Goal: Communication & Community: Answer question/provide support

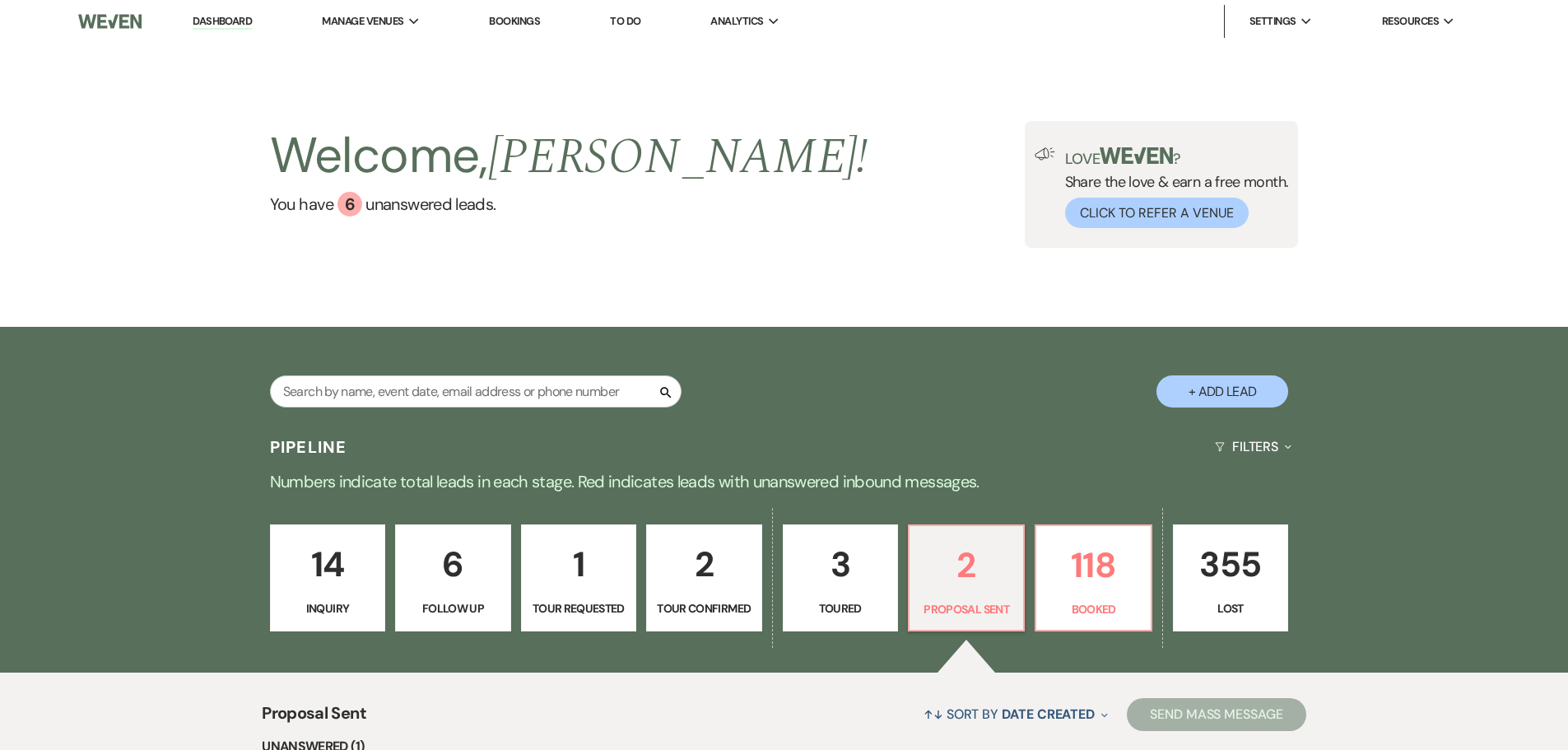
select select "6"
click at [514, 387] on input "text" at bounding box center [476, 391] width 411 height 32
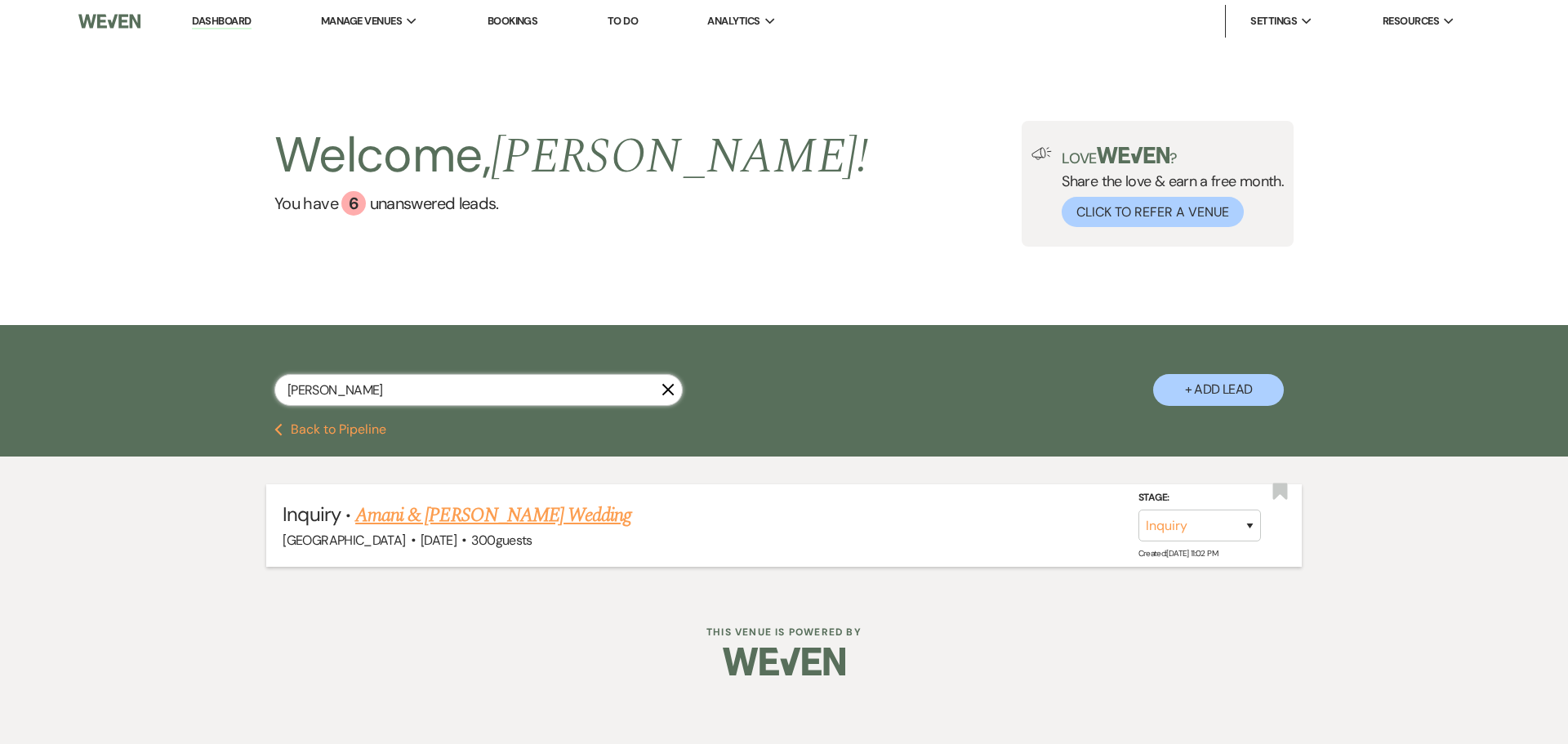
type input "[PERSON_NAME]"
click at [474, 519] on link "Amani & [PERSON_NAME] Wedding" at bounding box center [493, 514] width 276 height 29
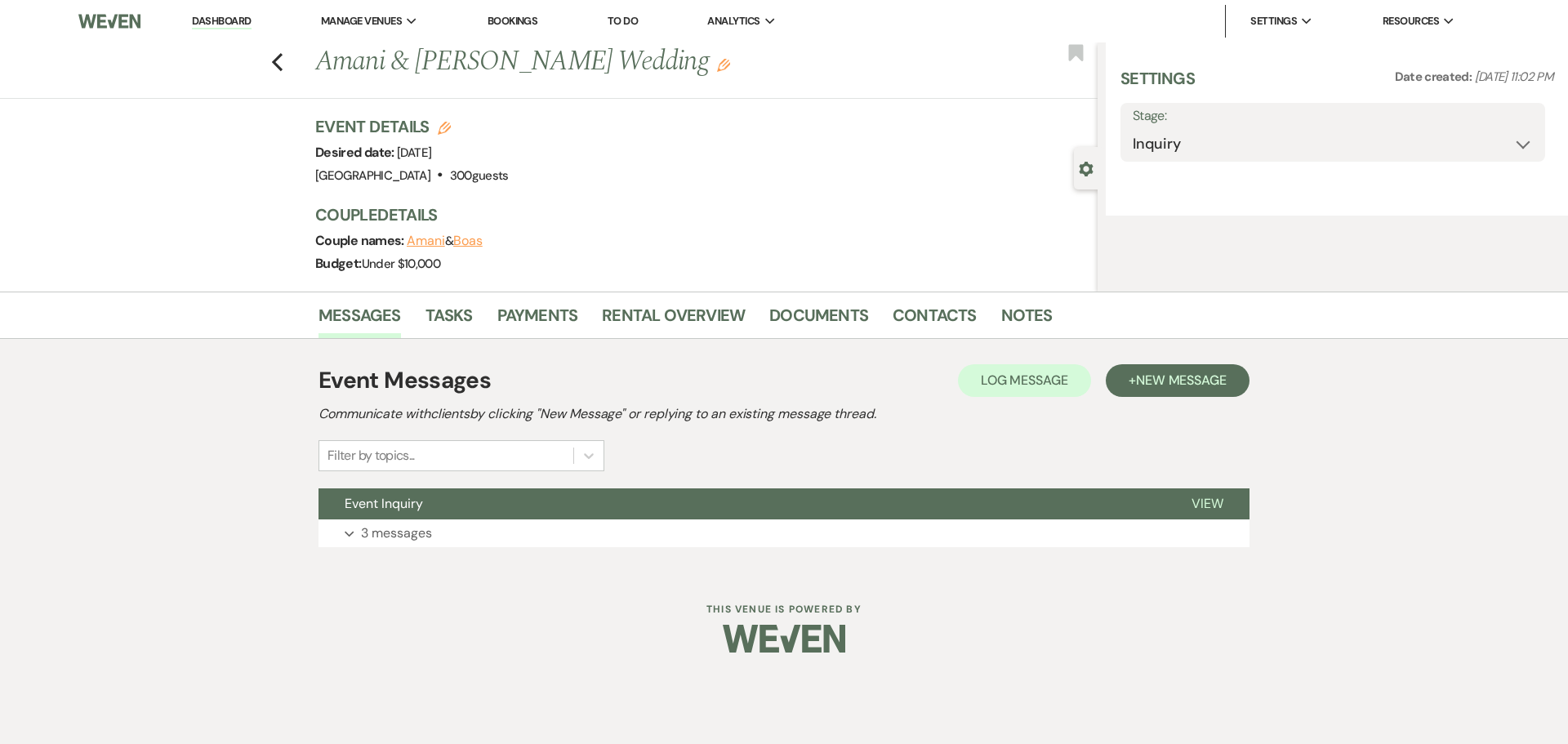
select select "5"
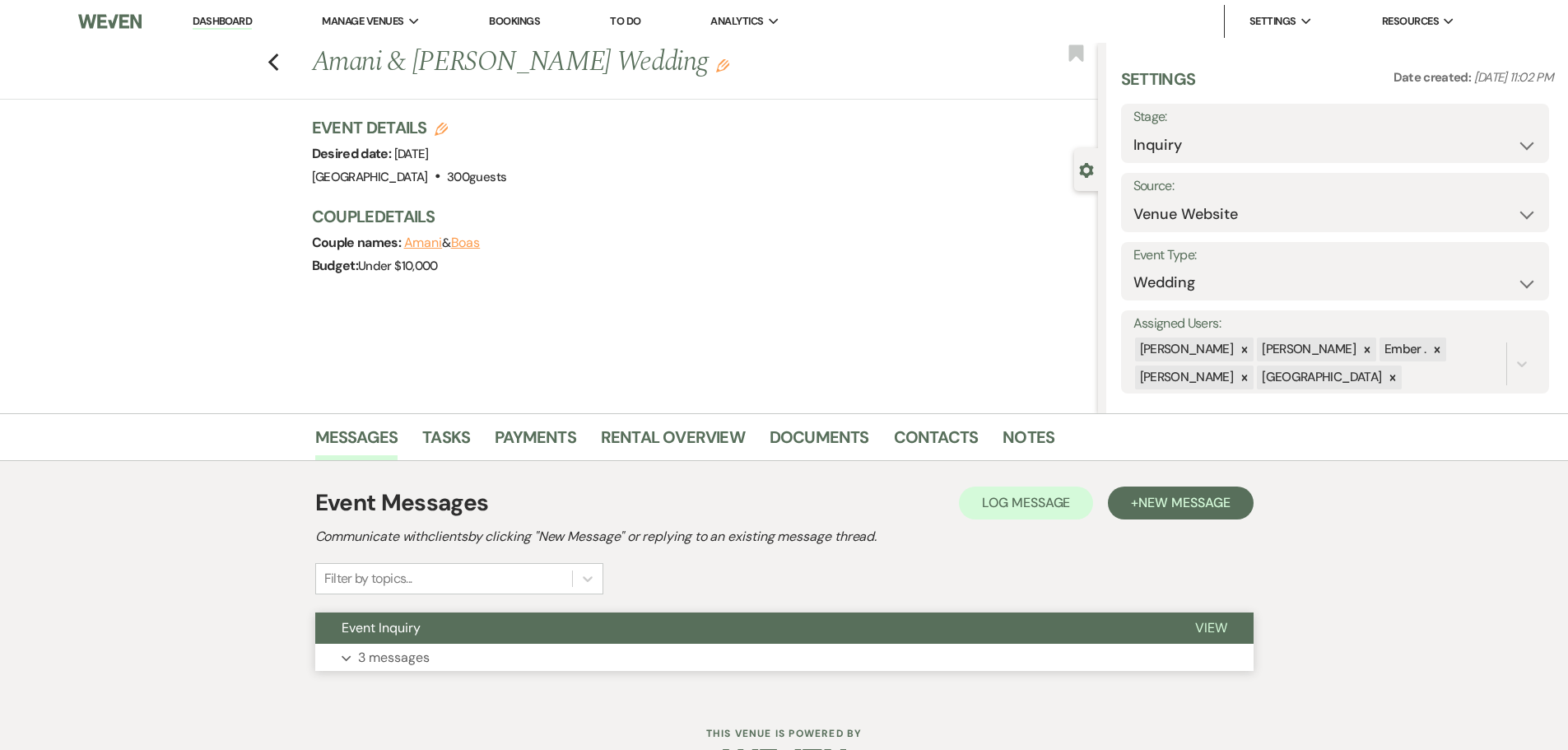
click at [411, 654] on p "3 messages" at bounding box center [394, 658] width 72 height 21
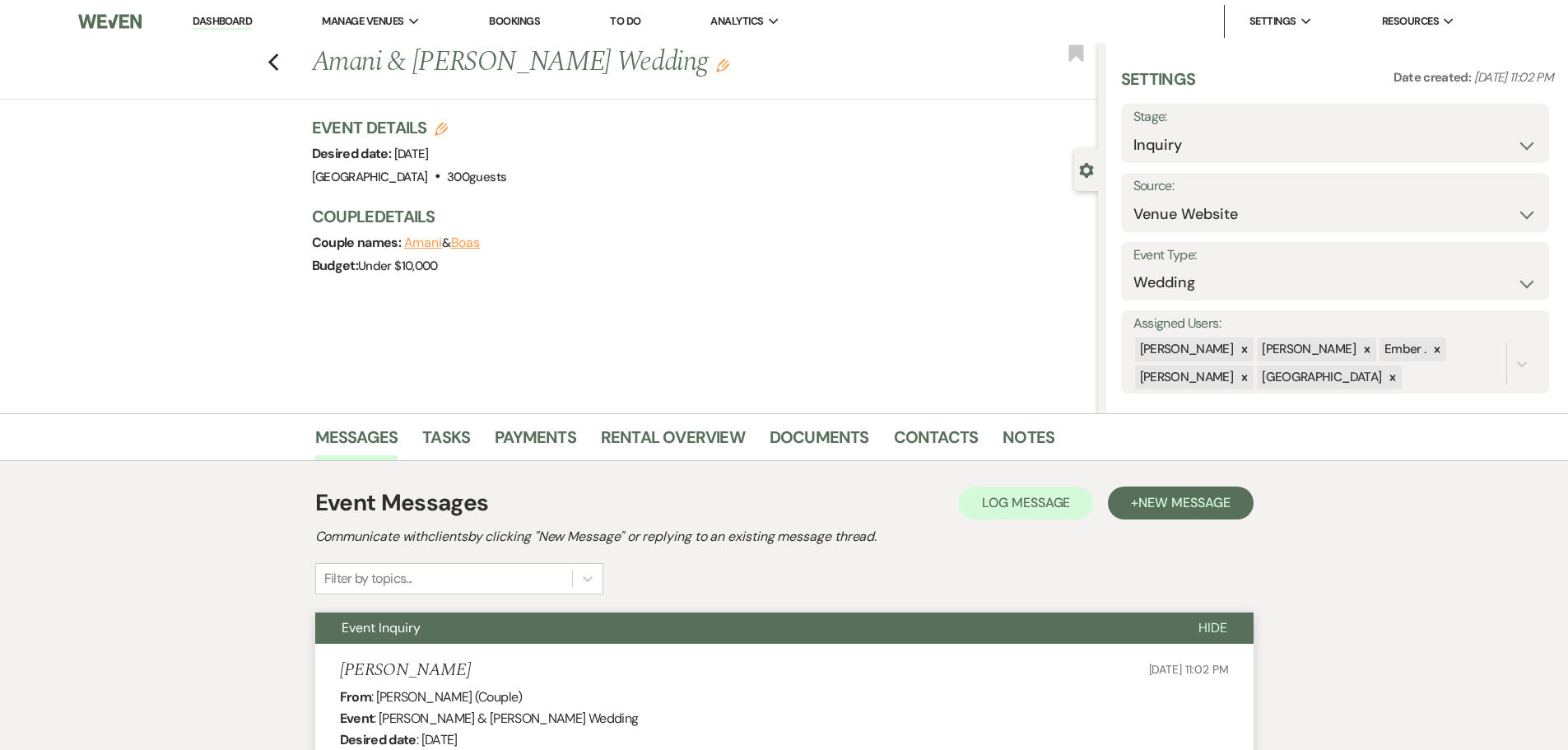
click at [218, 19] on link "Dashboard" at bounding box center [222, 22] width 59 height 16
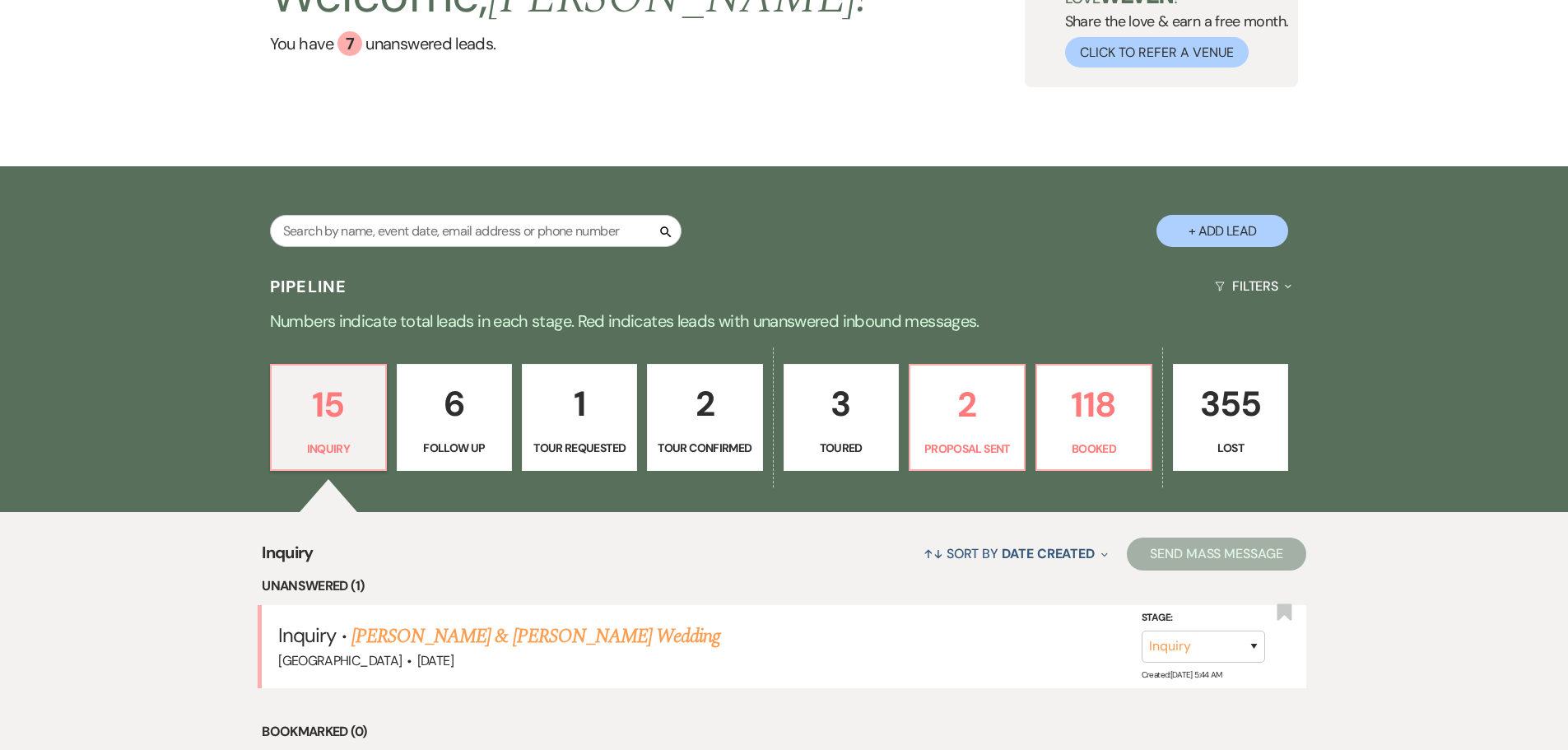
scroll to position [411, 0]
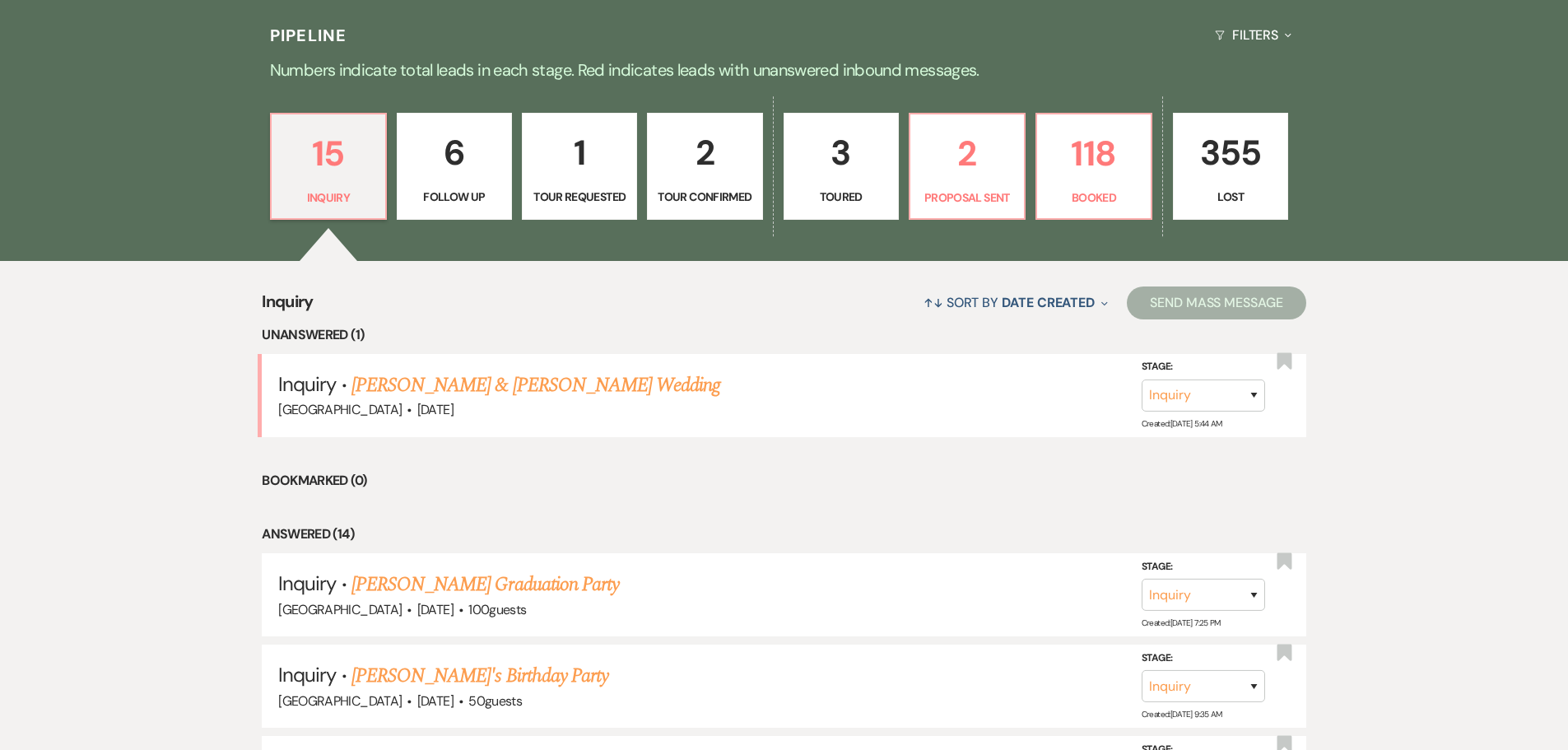
click at [424, 377] on link "Roger & Stacy's Wedding" at bounding box center [535, 385] width 369 height 29
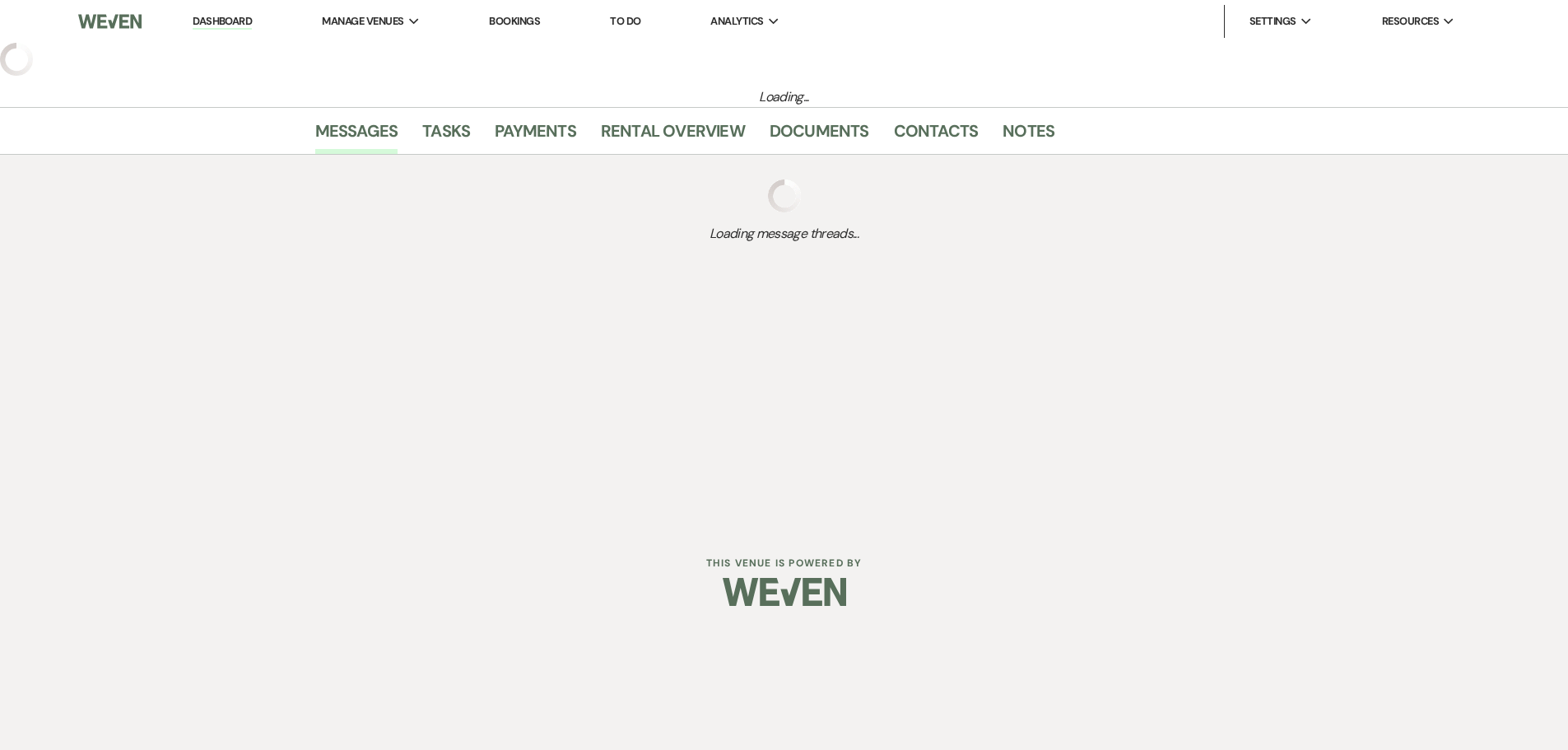
select select "5"
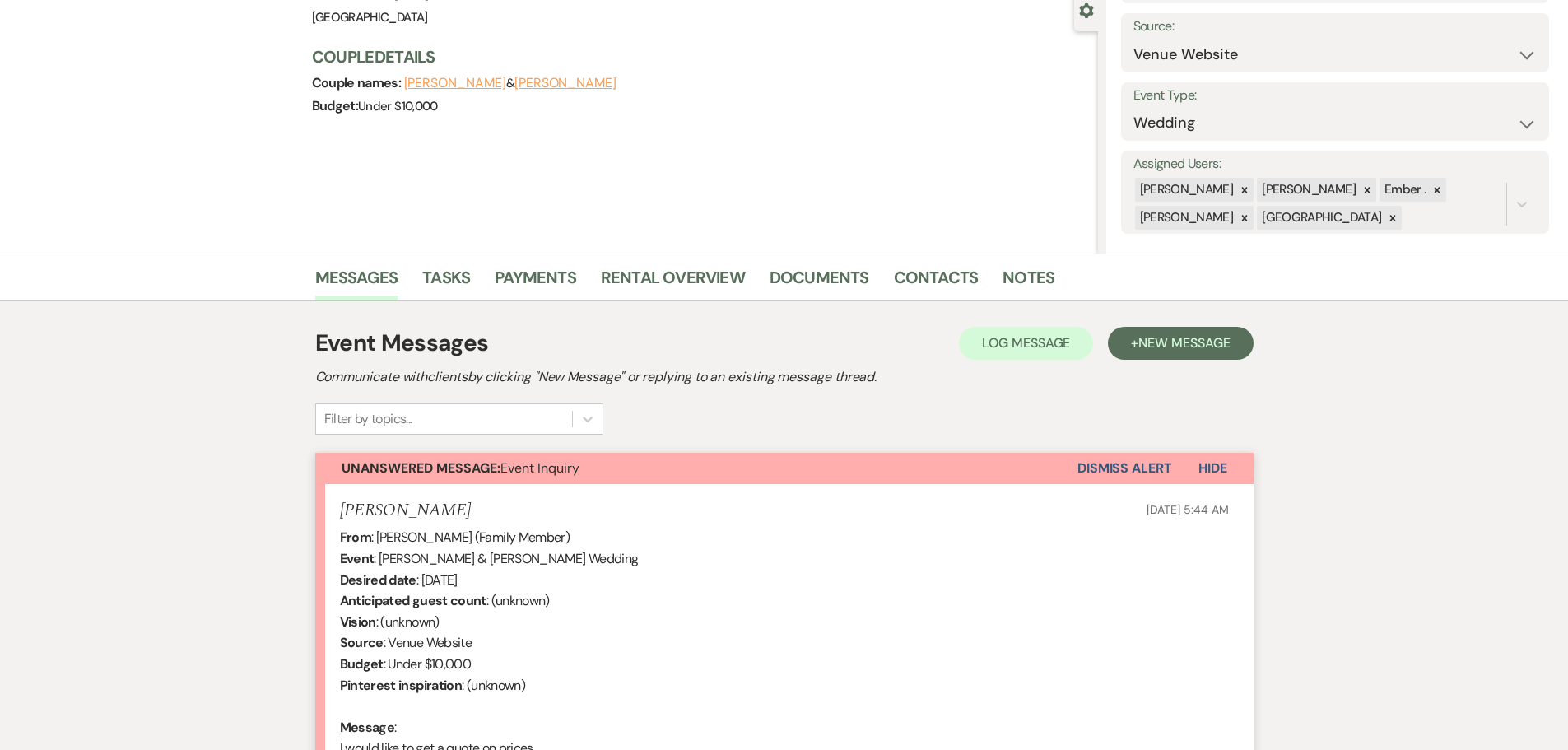
scroll to position [384, 0]
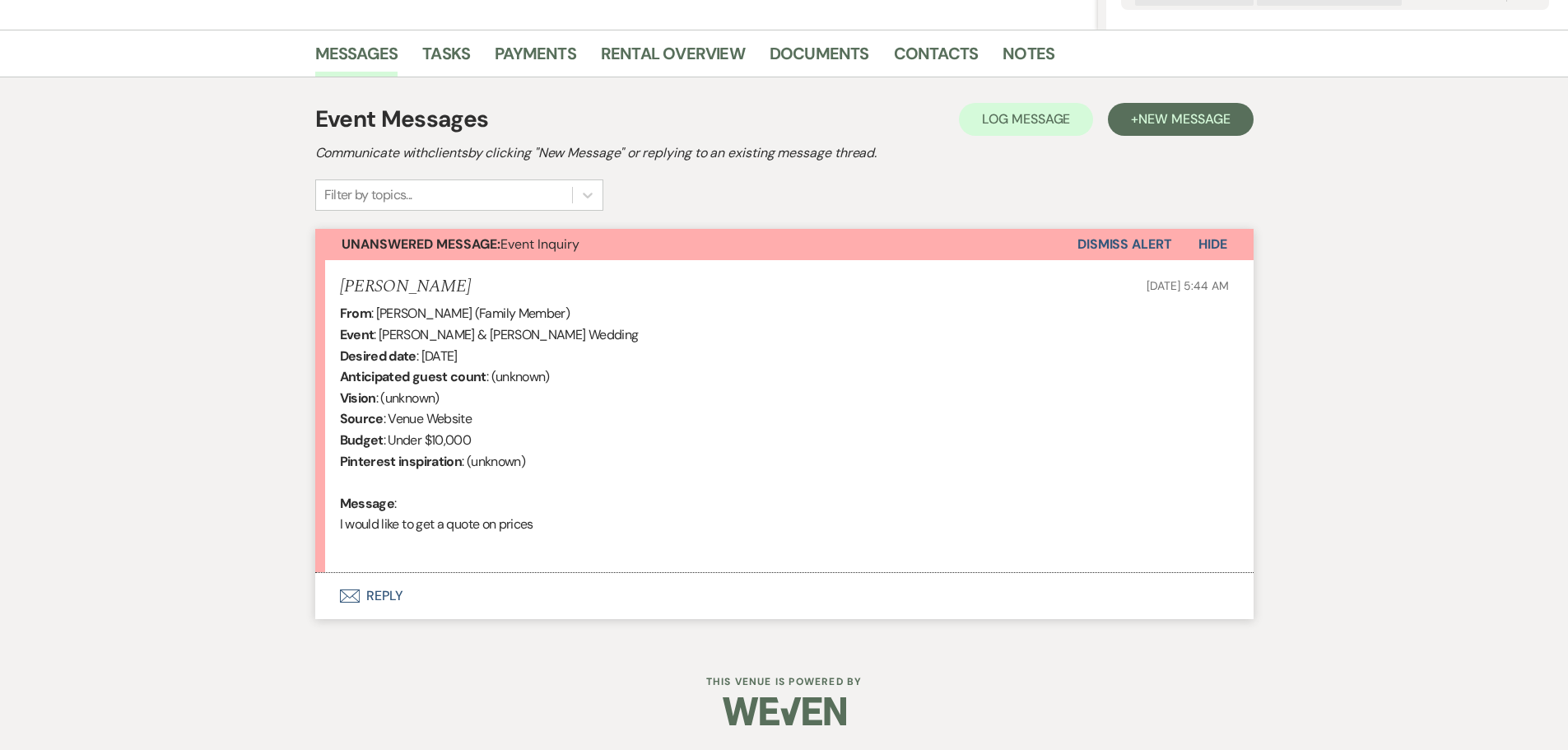
click at [376, 591] on button "Envelope Reply" at bounding box center [784, 596] width 939 height 46
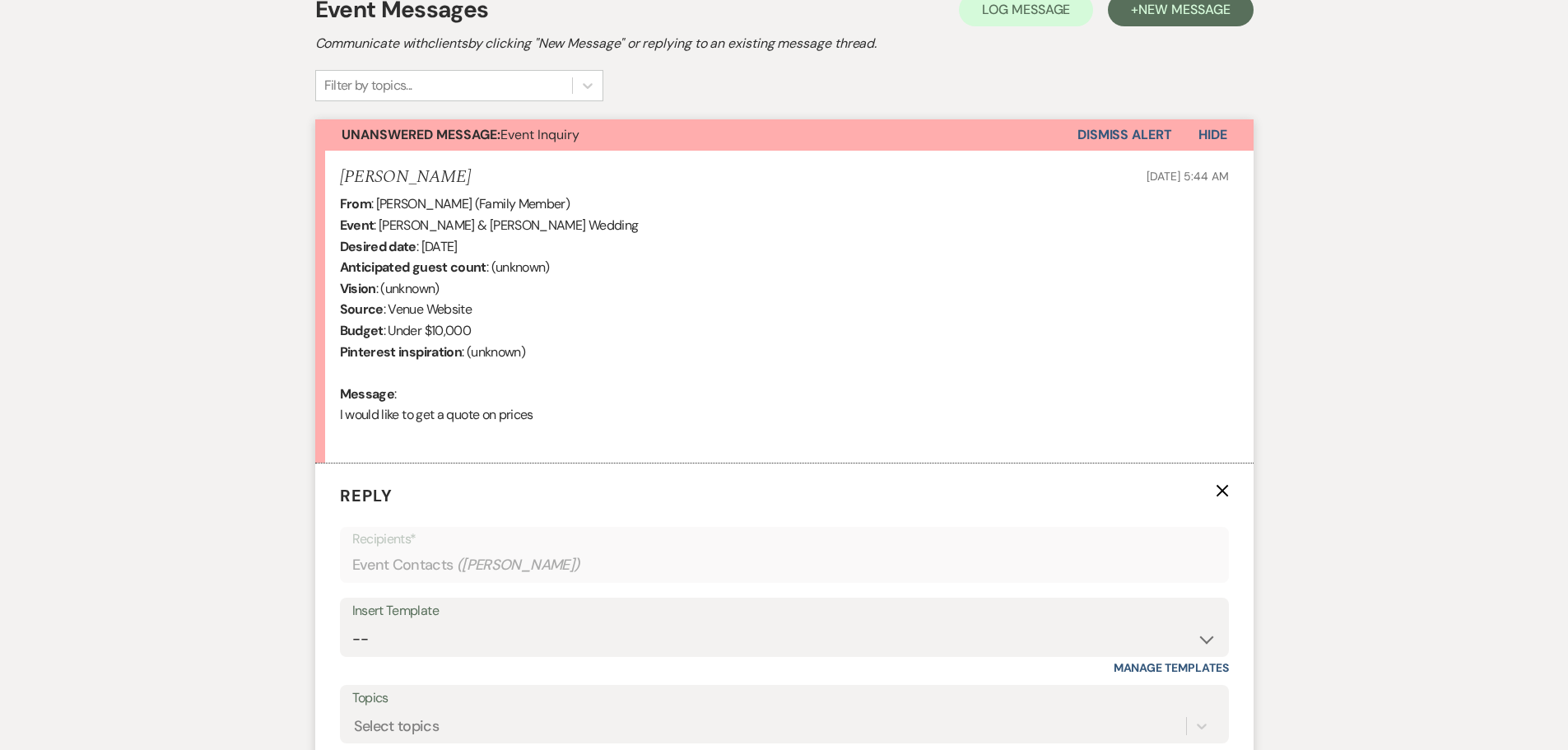
scroll to position [698, 0]
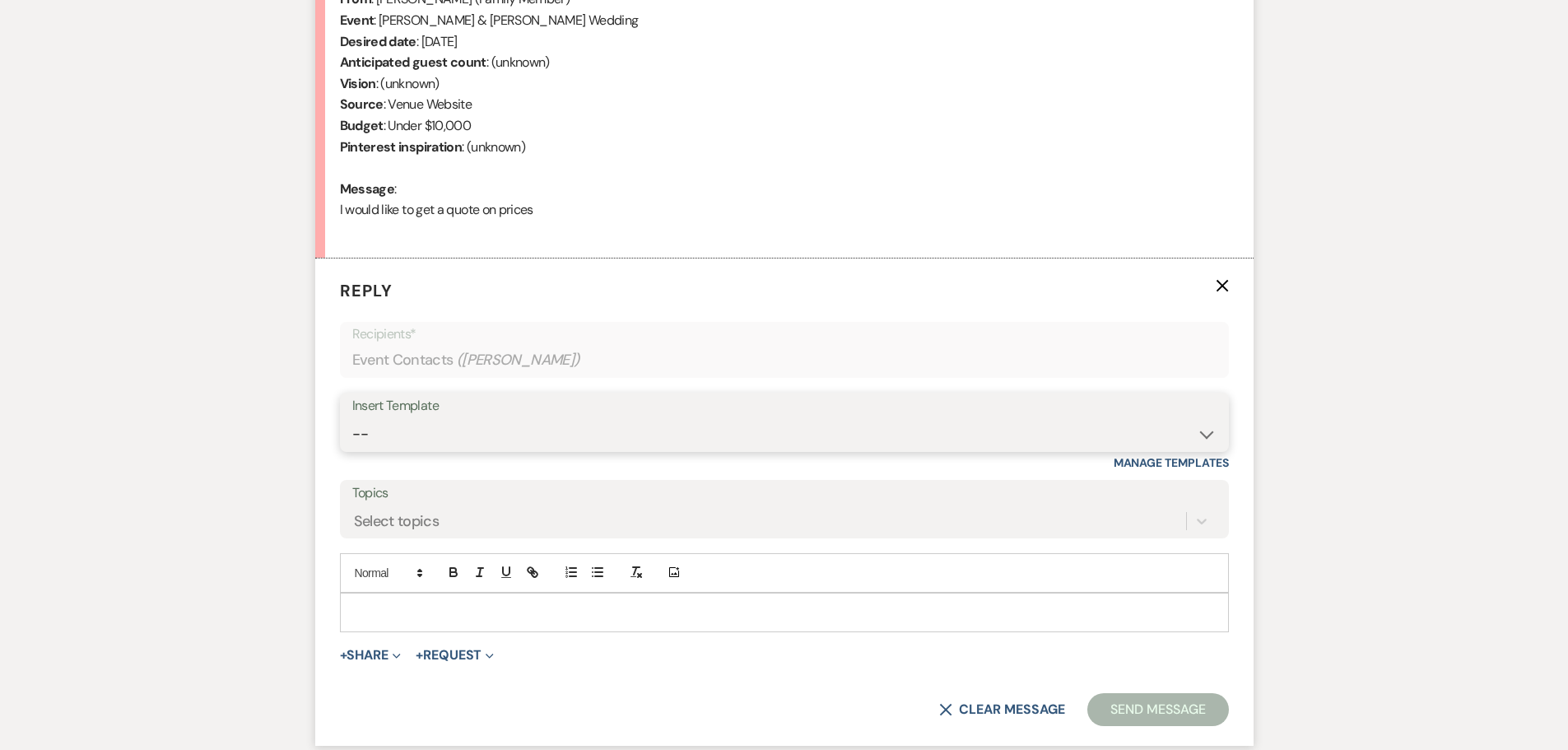
click at [459, 443] on select "-- Weven Planning Portal Introduction (Booked Events) Initial Inquiry Response …" at bounding box center [784, 434] width 864 height 32
select select "1812"
click at [352, 418] on select "-- Weven Planning Portal Introduction (Booked Events) Initial Inquiry Response …" at bounding box center [784, 434] width 864 height 32
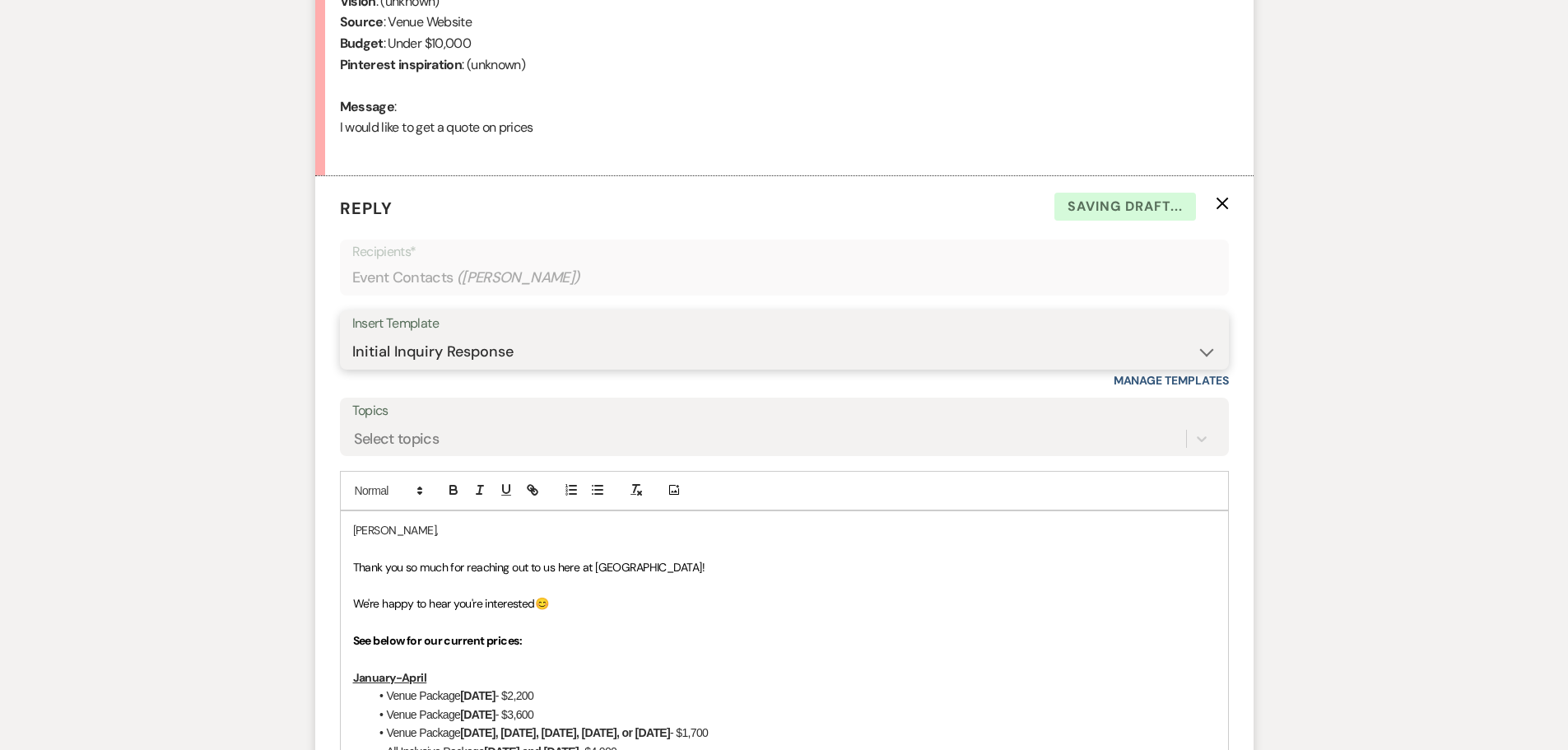
scroll to position [863, 0]
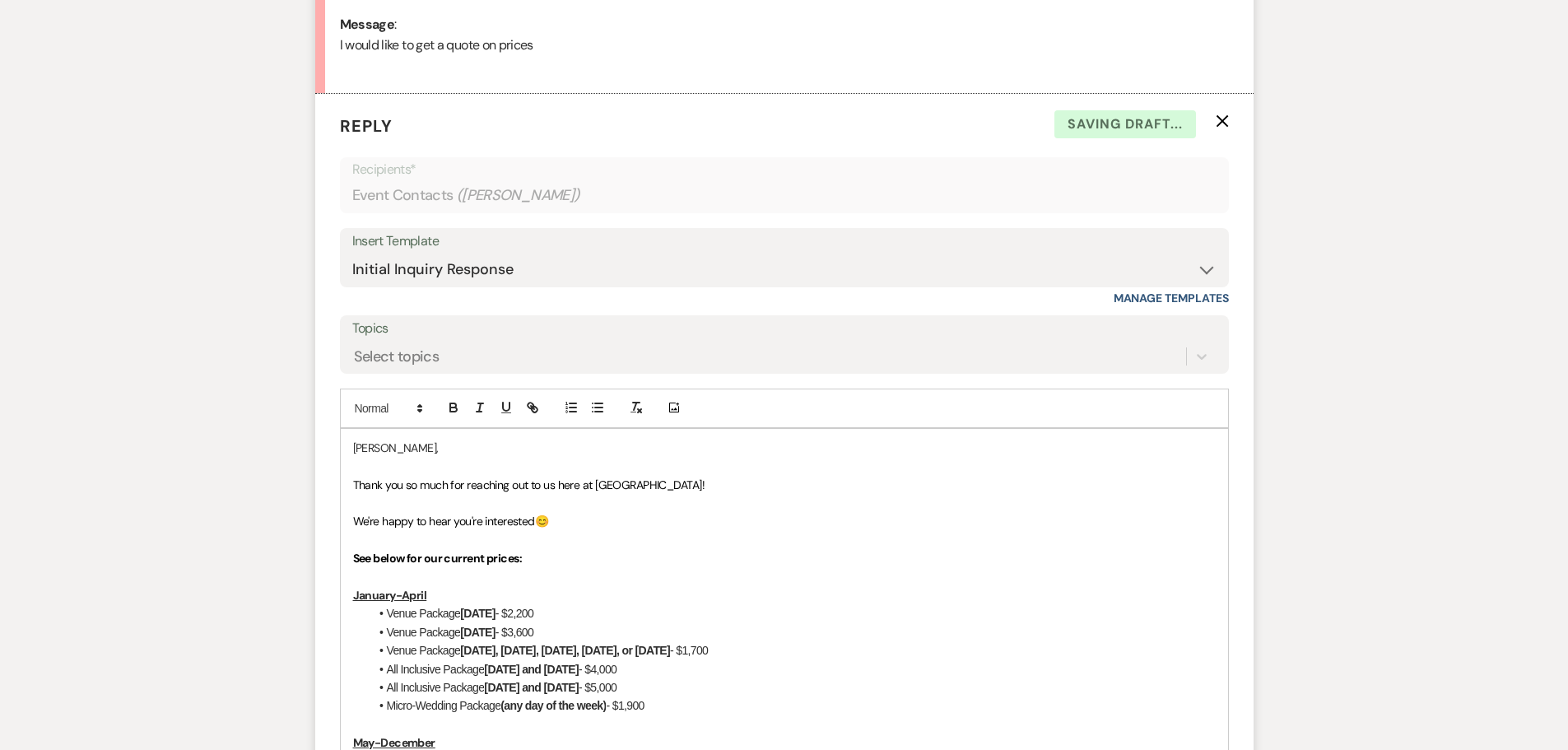
click at [730, 488] on p "Thank you so much for reaching out to us here at Prairie View Event Hall!" at bounding box center [784, 485] width 862 height 18
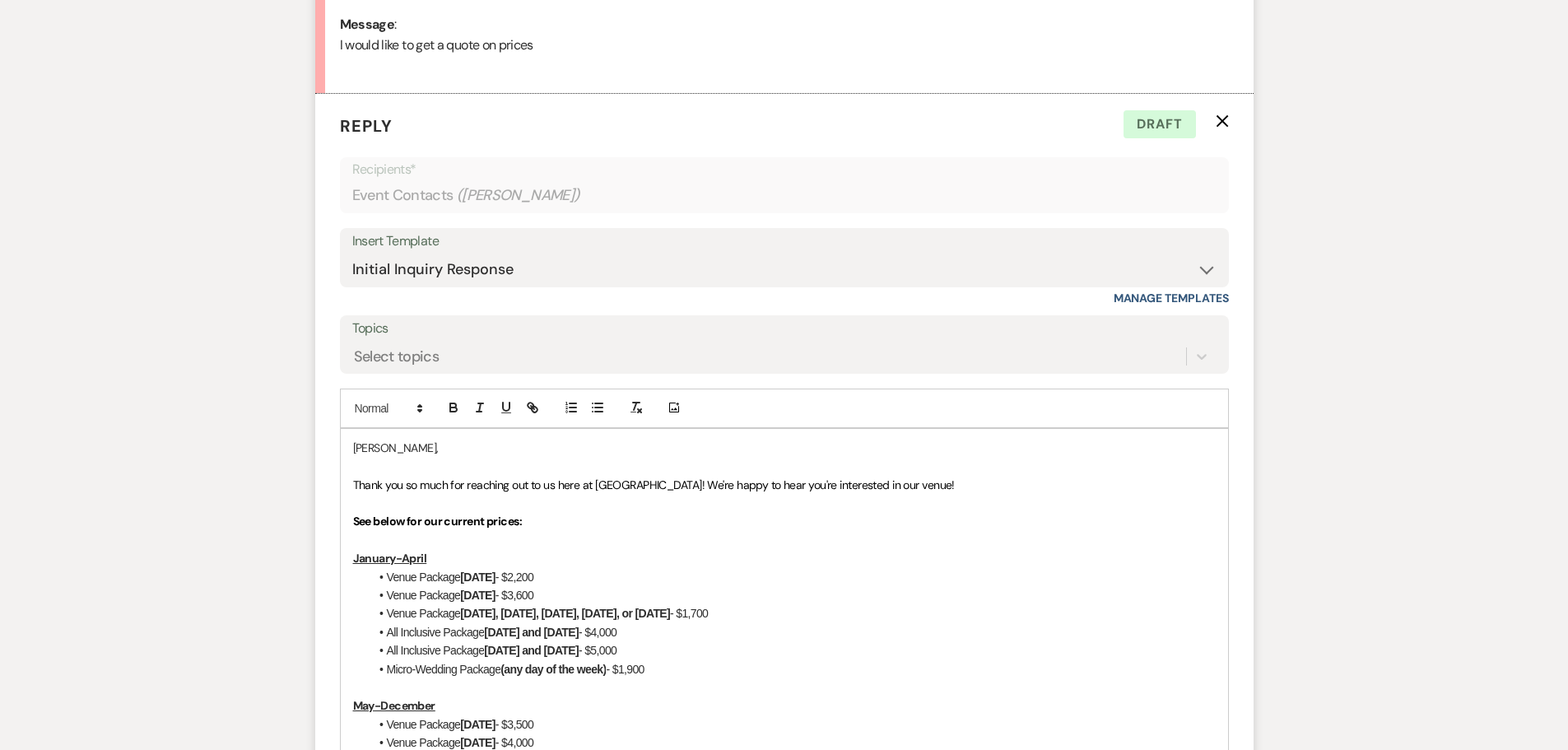
click at [454, 520] on strong "See below for our current prices:" at bounding box center [437, 520] width 169 height 15
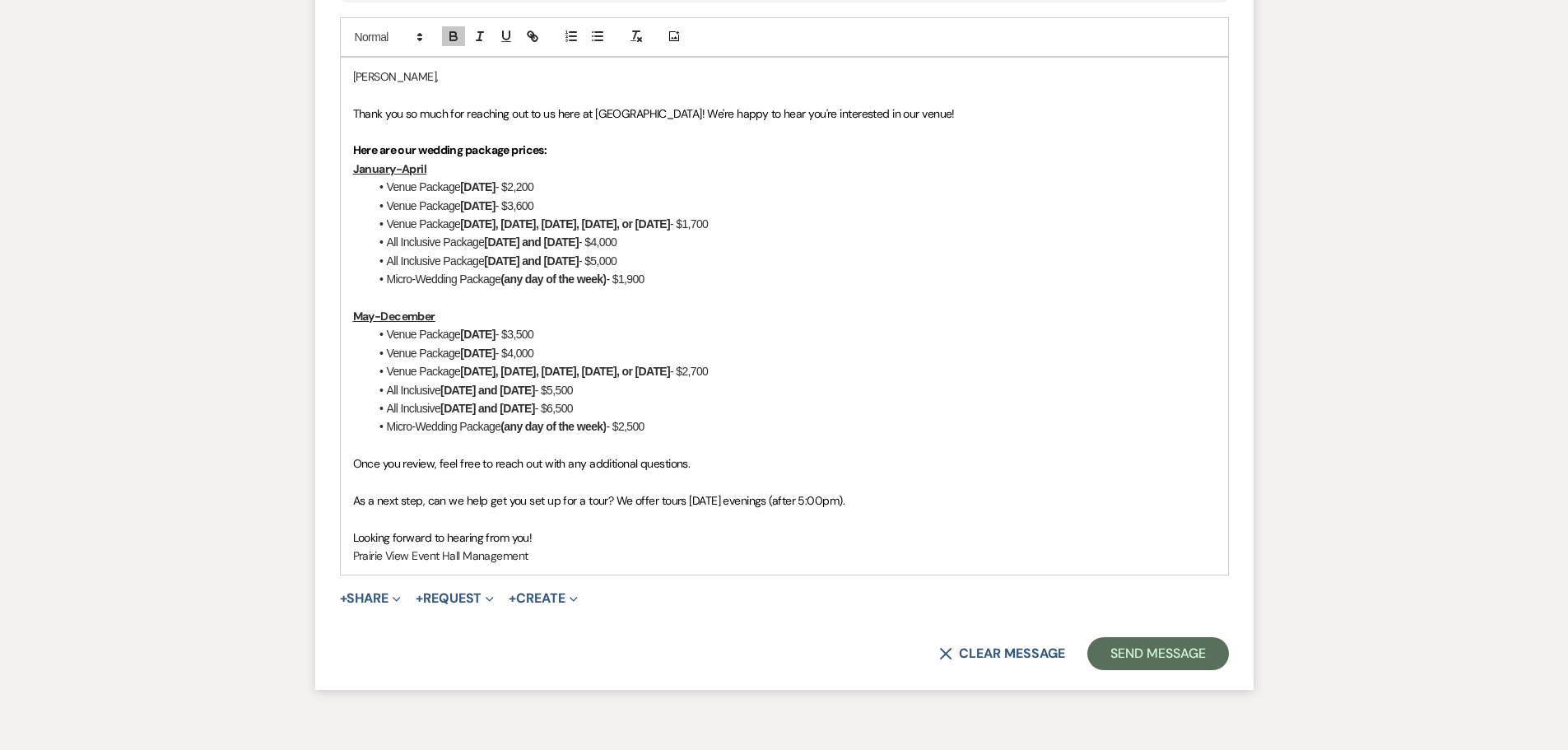
scroll to position [1274, 0]
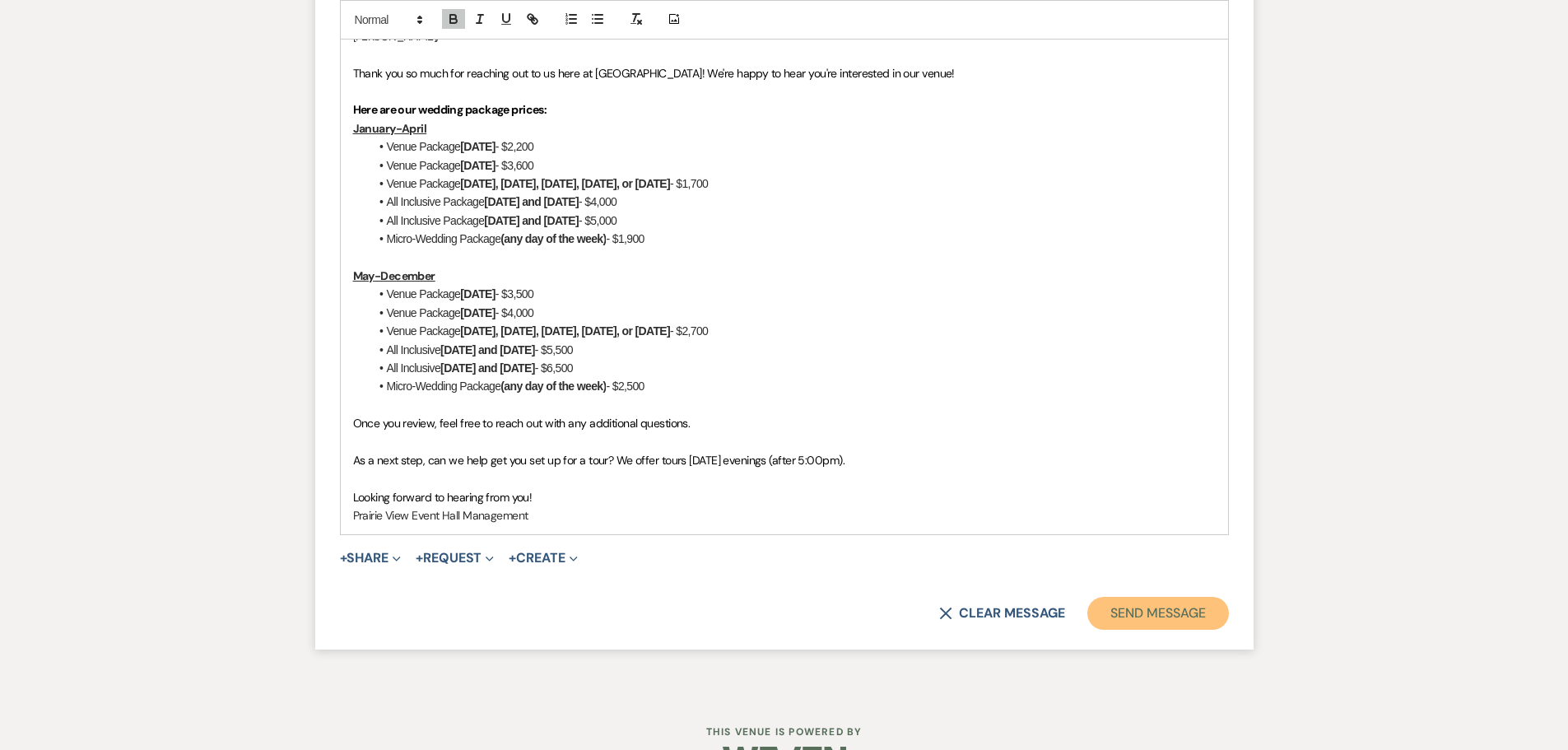
click at [1185, 621] on button "Send Message" at bounding box center [1158, 613] width 141 height 33
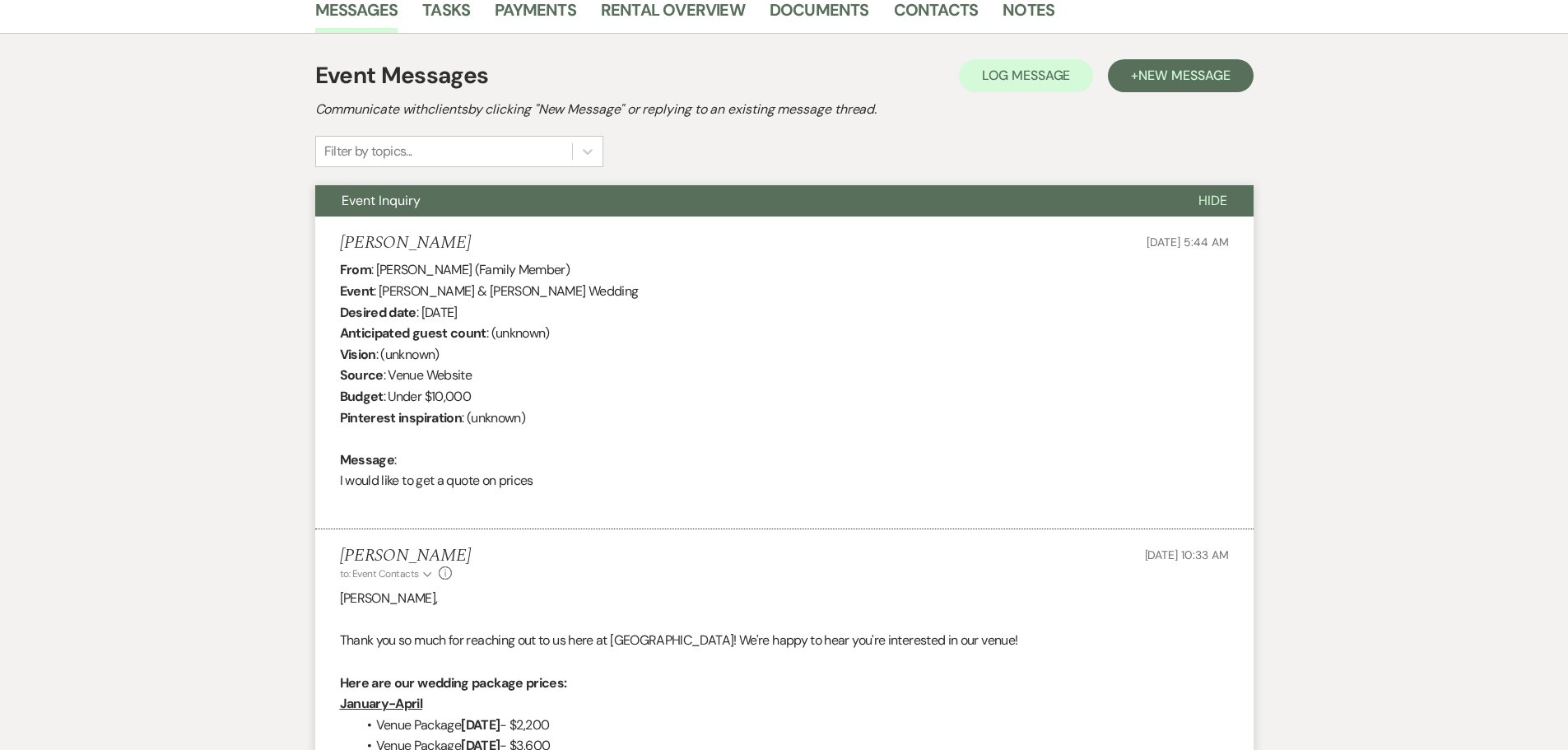
scroll to position [0, 0]
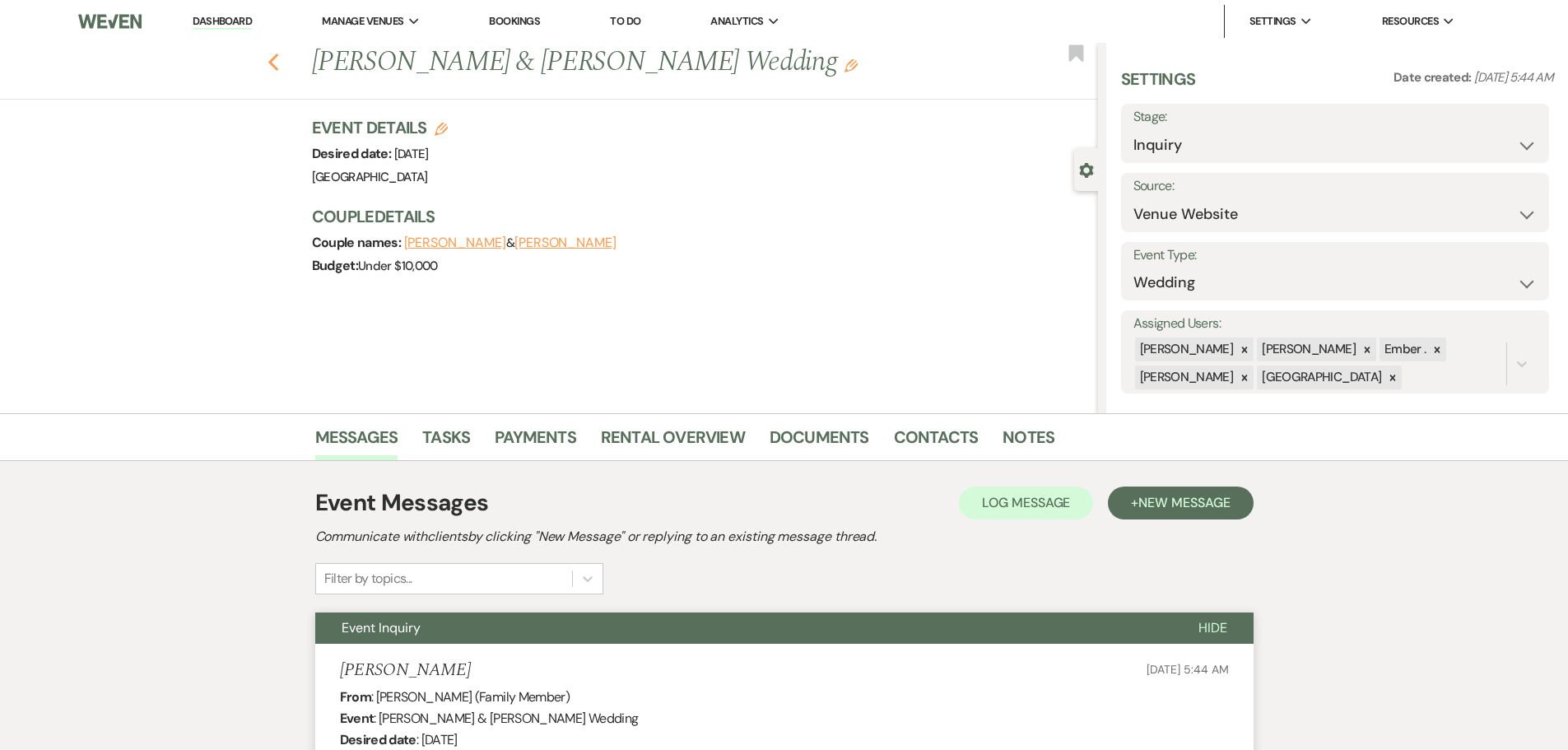
click at [276, 65] on icon "Previous" at bounding box center [274, 62] width 12 height 20
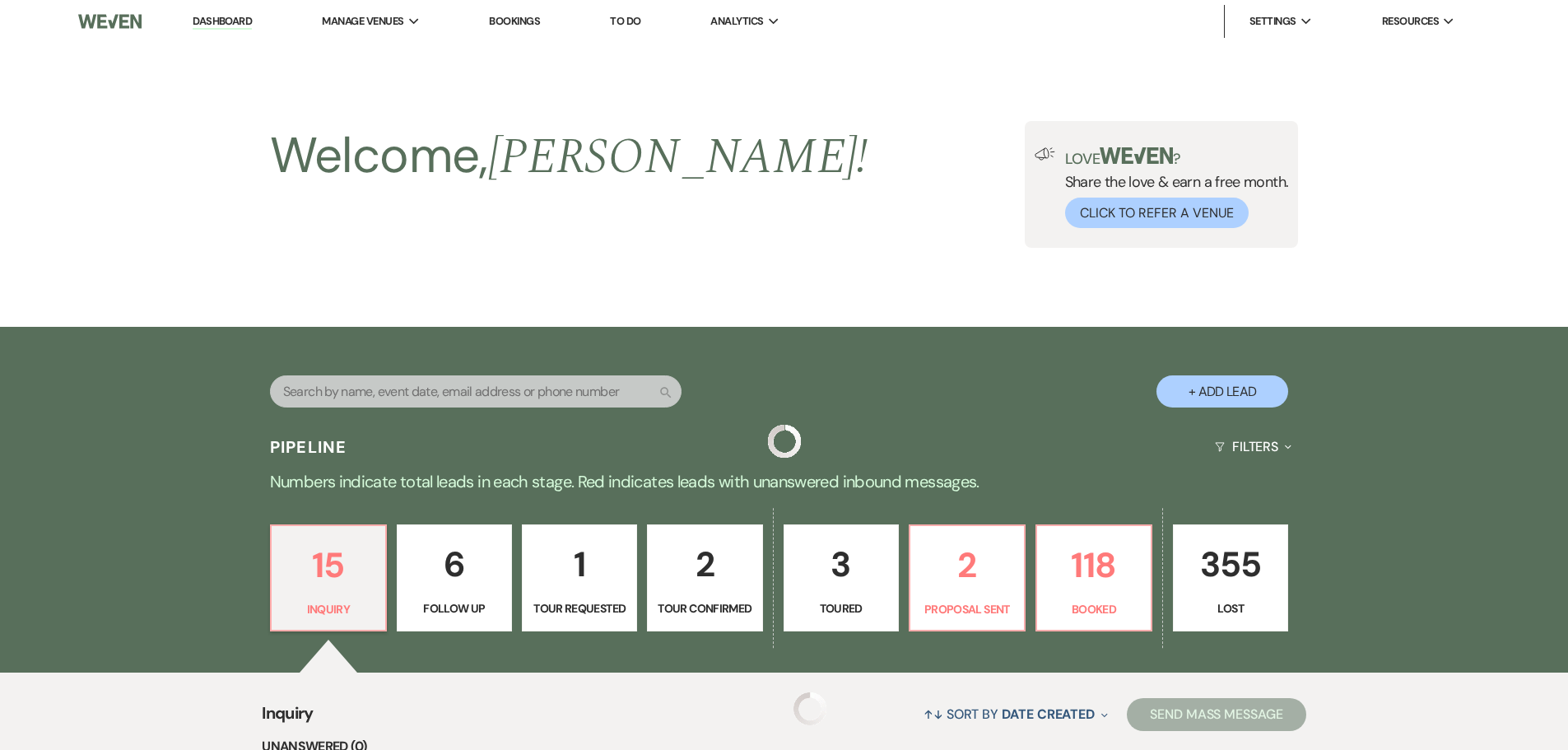
scroll to position [411, 0]
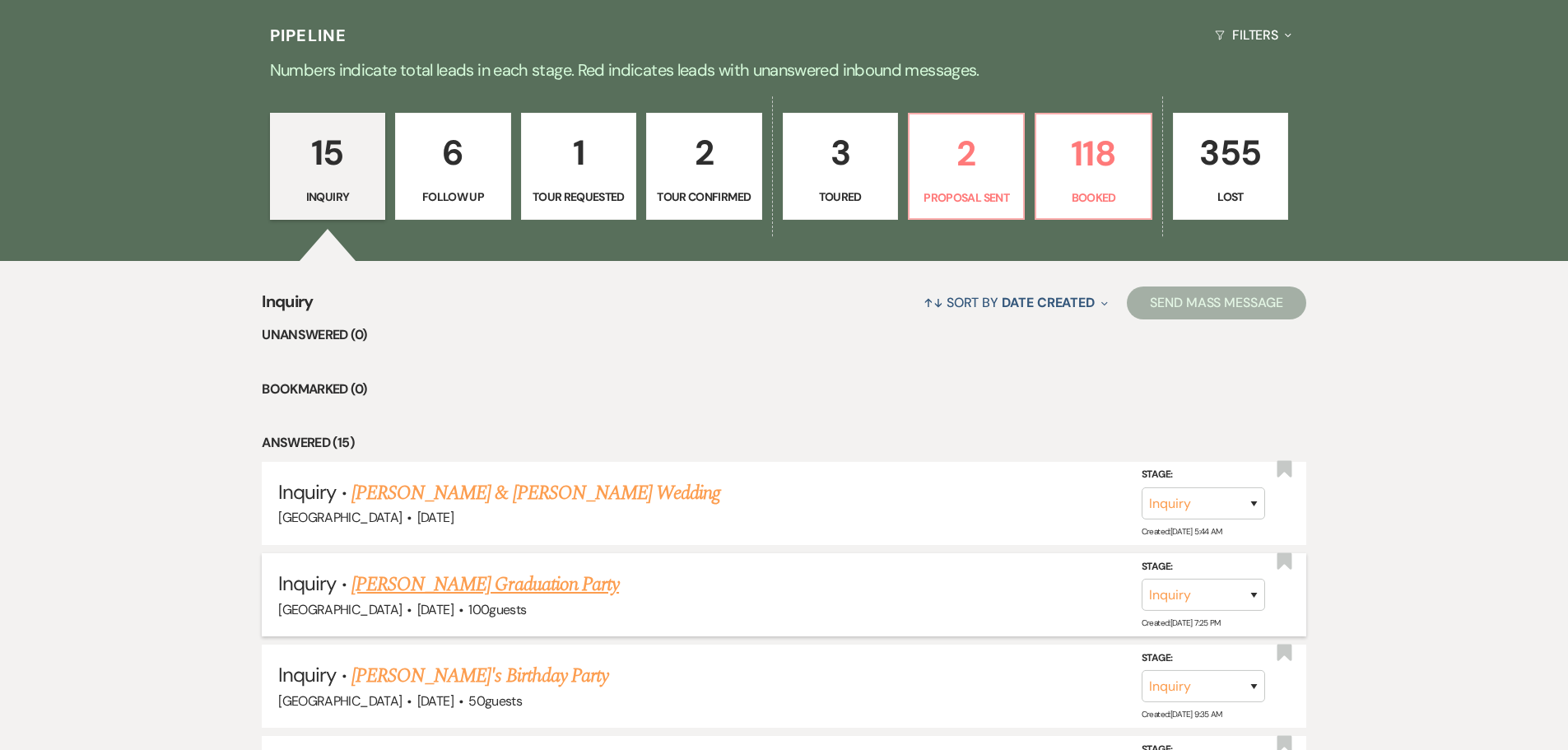
click at [494, 582] on link "Eden Materese's Graduation Party" at bounding box center [485, 584] width 268 height 29
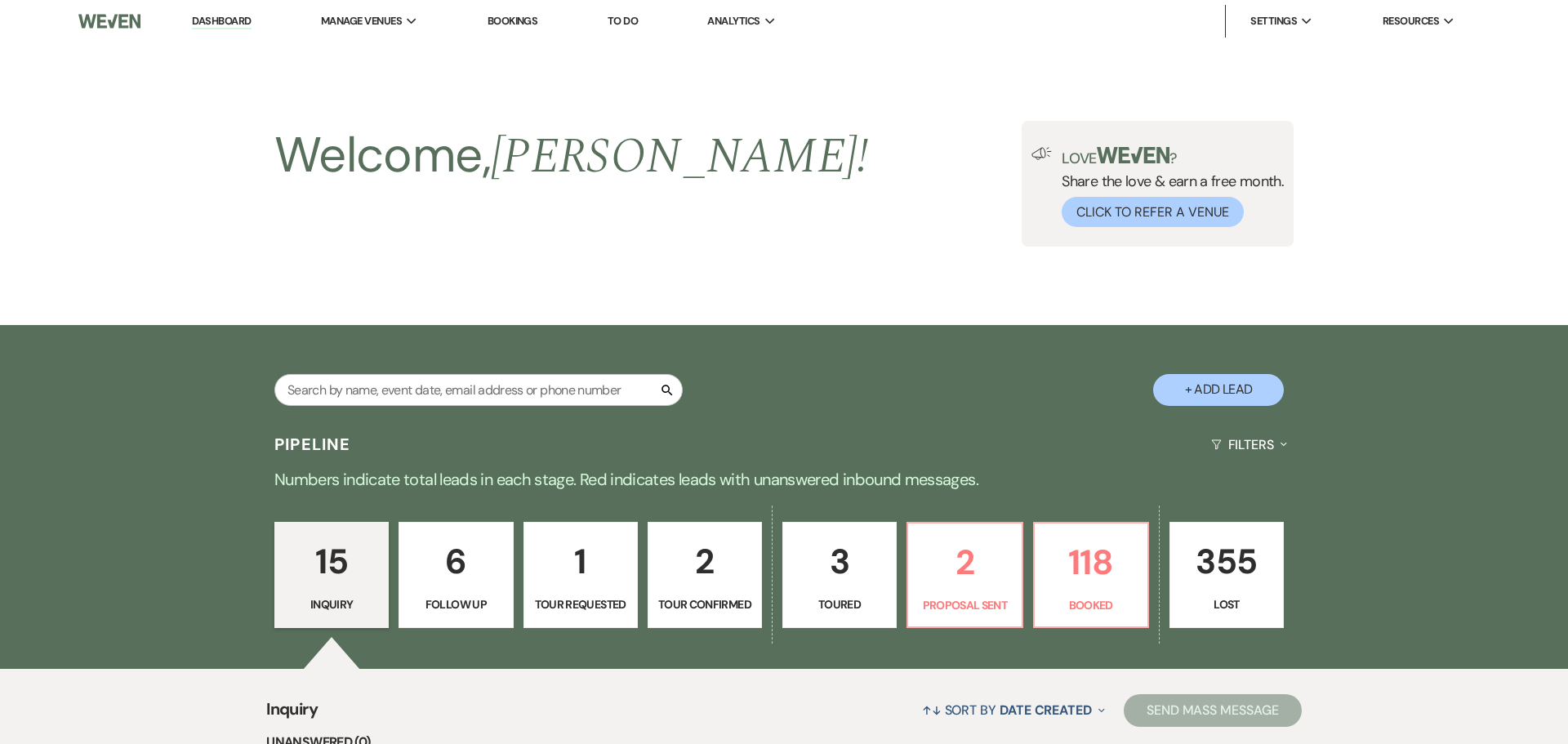
select select "5"
select select "19"
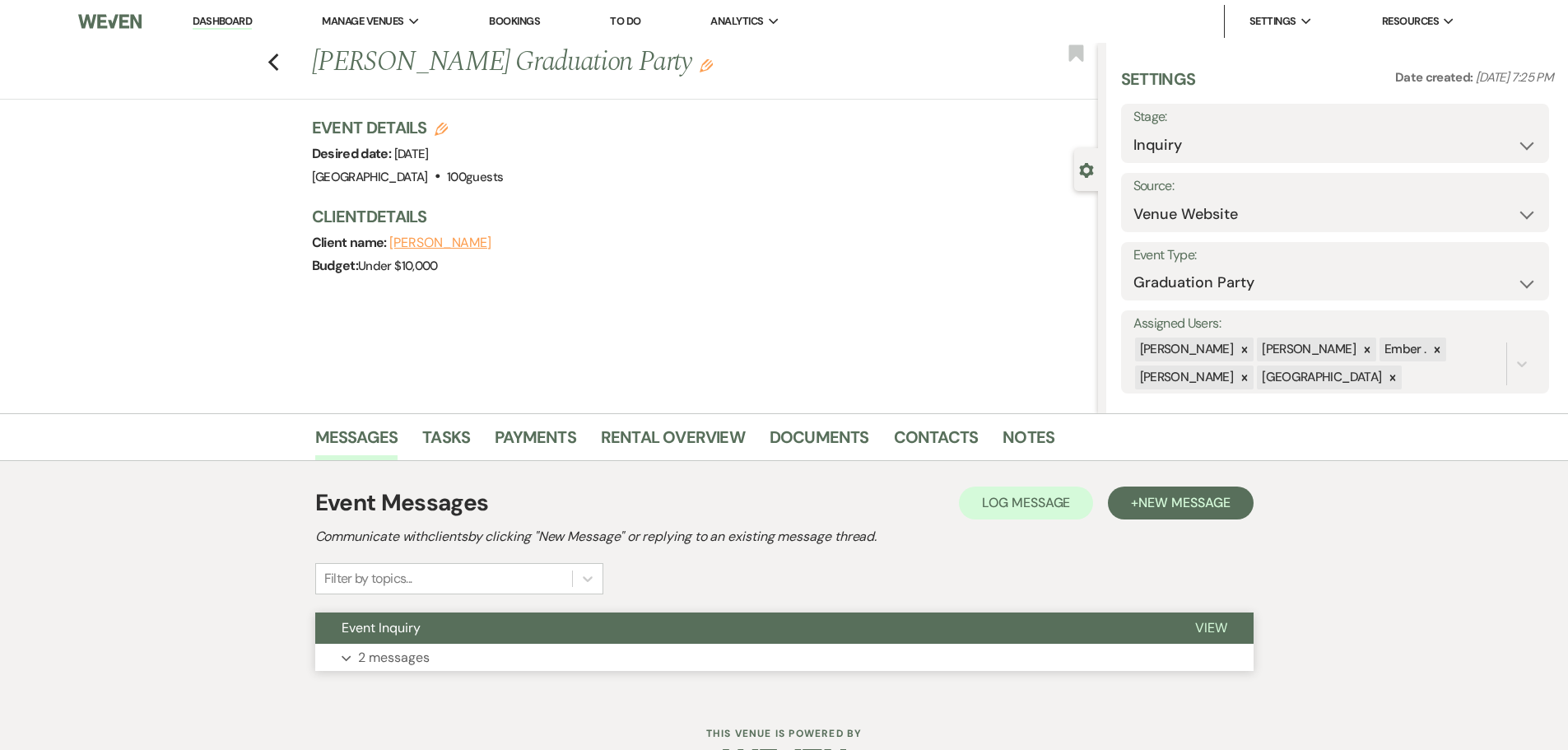
click at [1065, 645] on button "Expand 2 messages" at bounding box center [784, 658] width 939 height 28
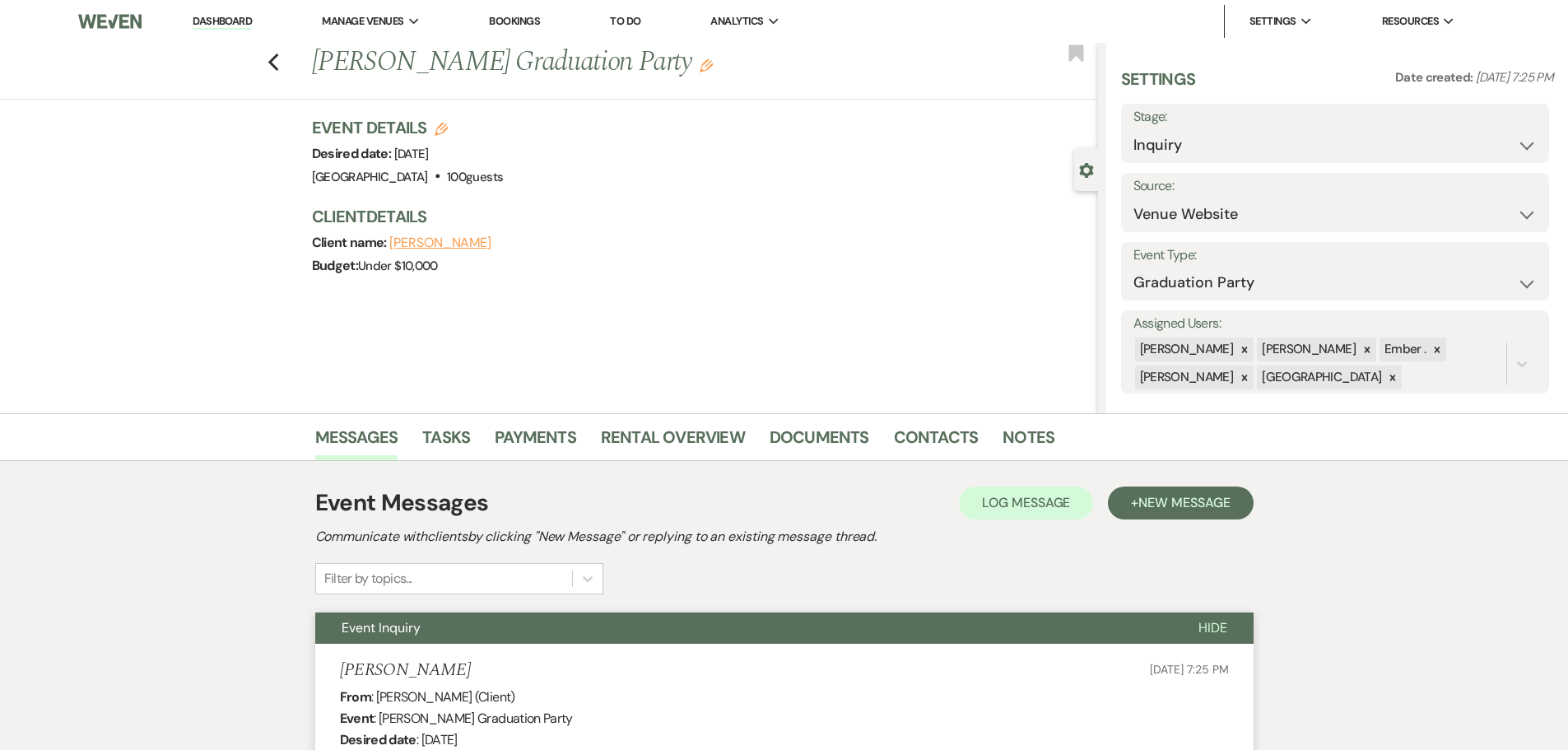
click at [271, 61] on div "Previous Eden Materese's Graduation Party Edit Bookmark" at bounding box center [545, 71] width 1106 height 57
click at [278, 61] on use "button" at bounding box center [273, 62] width 11 height 18
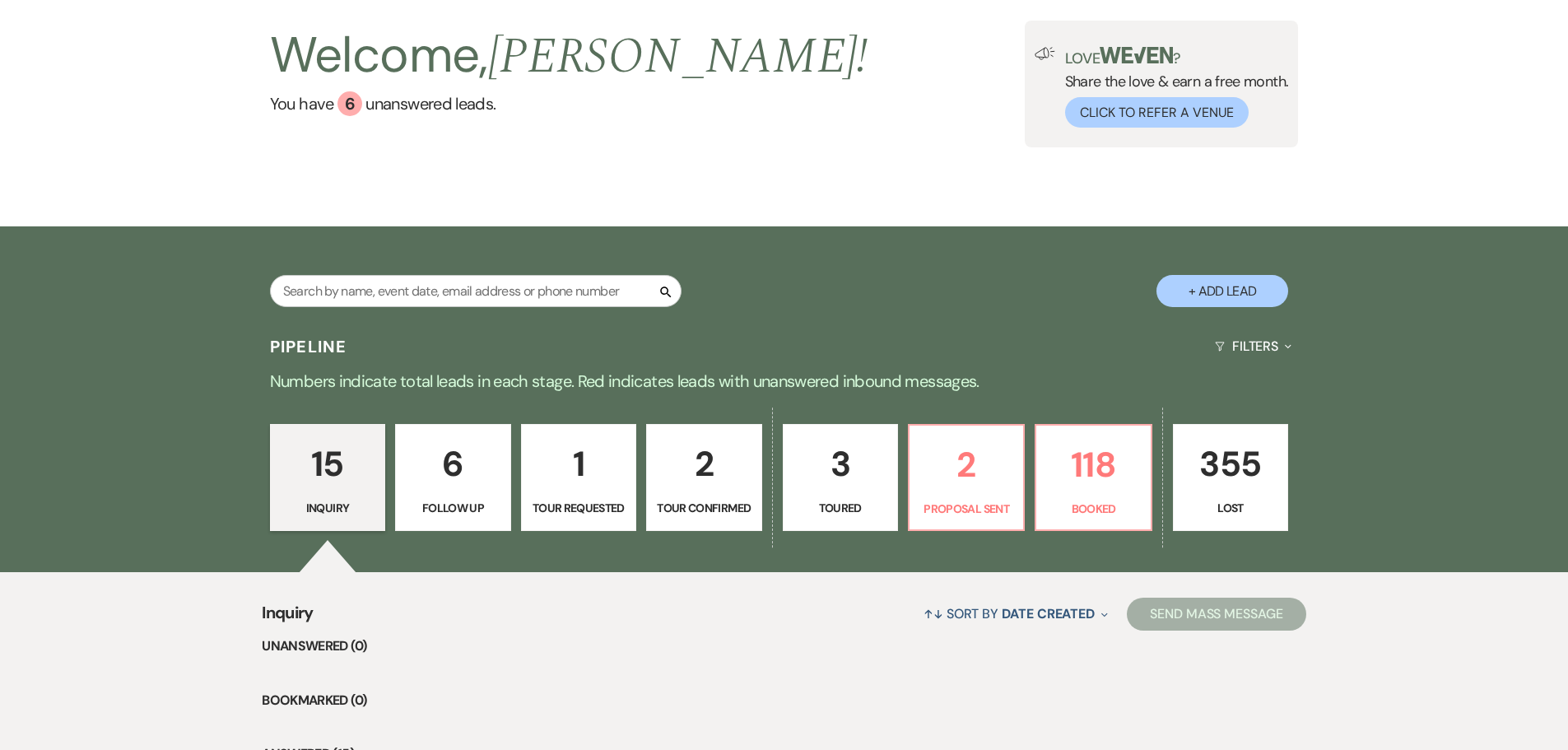
scroll to position [0, 0]
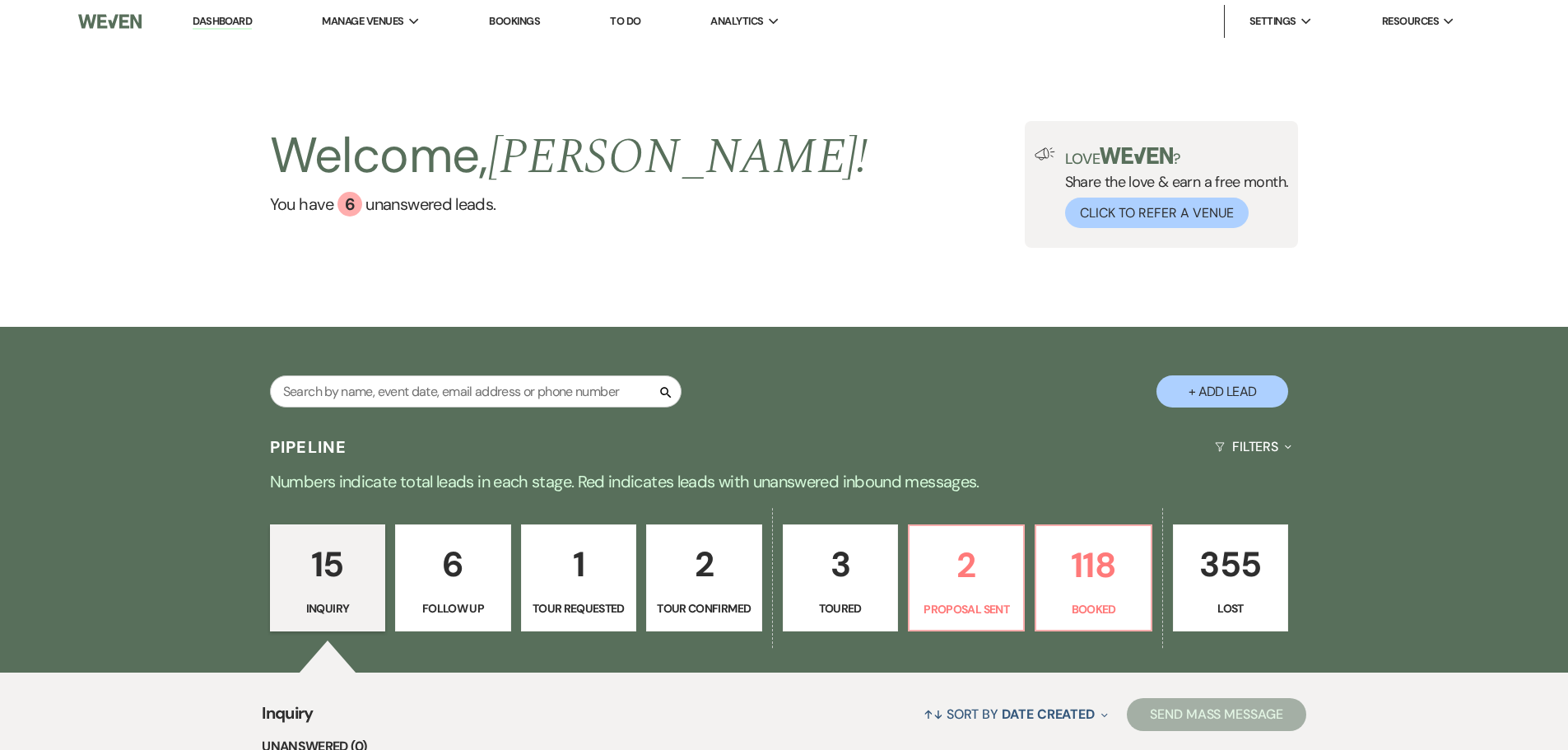
click at [239, 21] on link "Dashboard" at bounding box center [222, 22] width 59 height 16
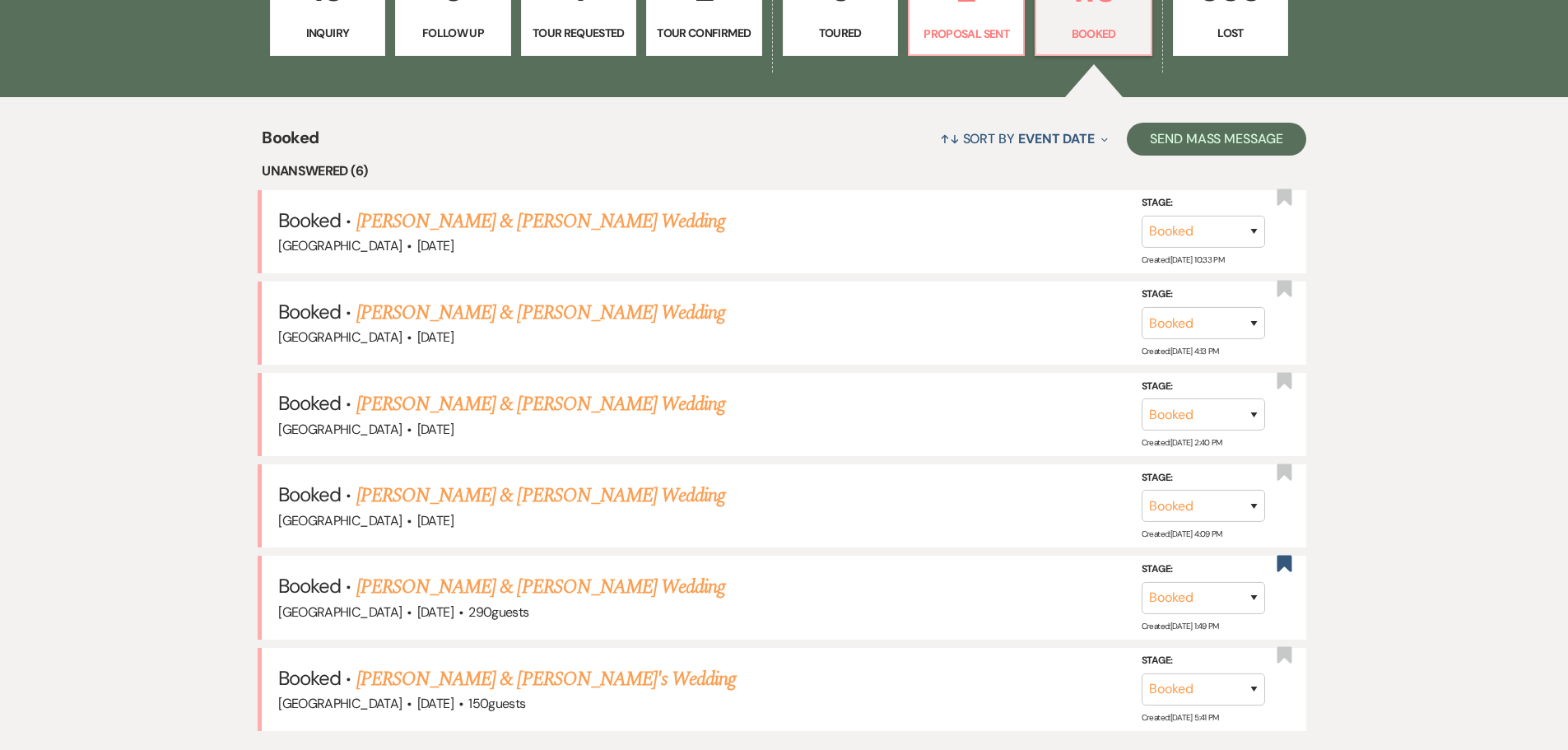
scroll to position [658, 0]
